Goal: Transaction & Acquisition: Purchase product/service

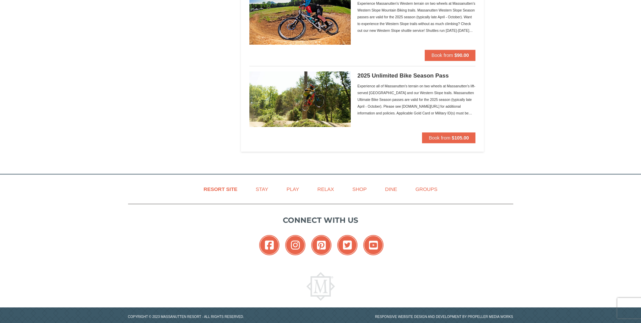
scroll to position [744, 0]
